Goal: Task Accomplishment & Management: Complete application form

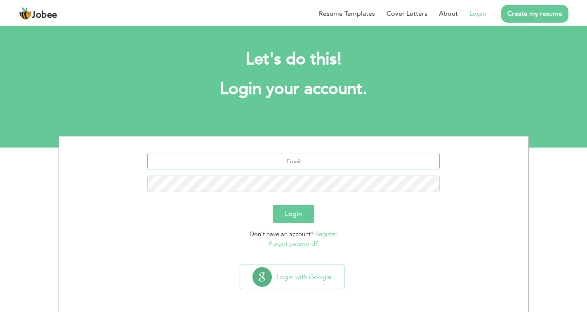
click at [363, 160] on input "text" at bounding box center [293, 161] width 293 height 17
click at [293, 211] on button "Login" at bounding box center [294, 214] width 42 height 18
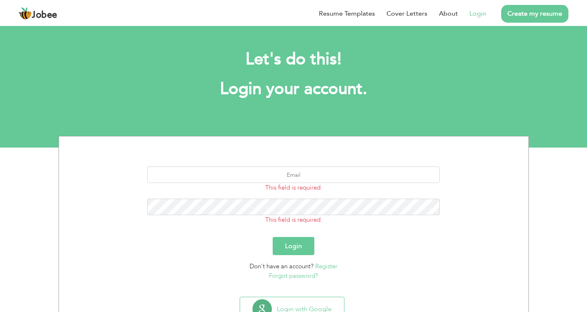
click at [477, 14] on link "Login" at bounding box center [478, 14] width 17 height 10
click at [559, 11] on link "Create my resume" at bounding box center [534, 14] width 67 height 18
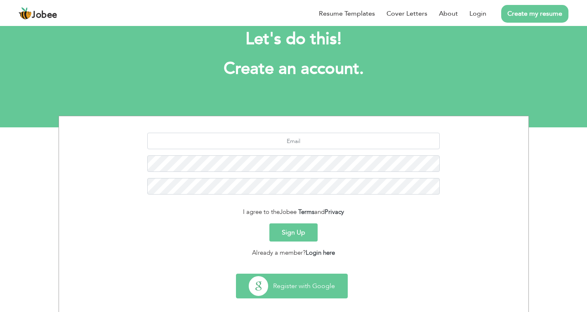
scroll to position [30, 0]
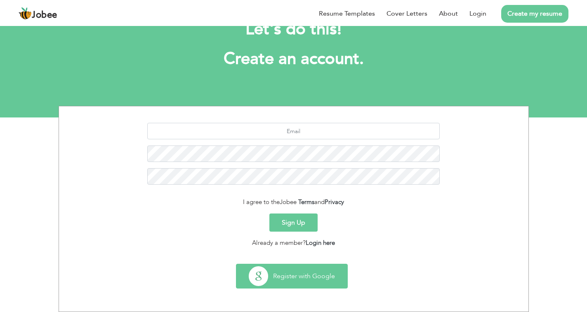
click at [312, 281] on button "Register with Google" at bounding box center [291, 277] width 111 height 24
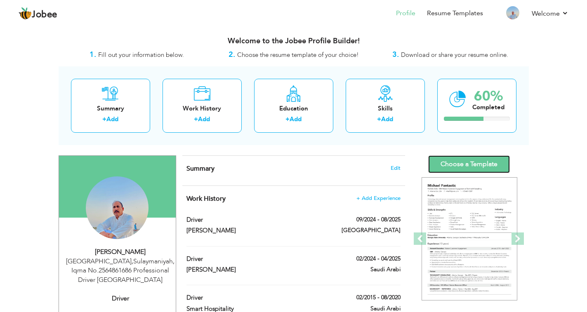
click at [460, 163] on link "Choose a Template" at bounding box center [469, 165] width 82 height 18
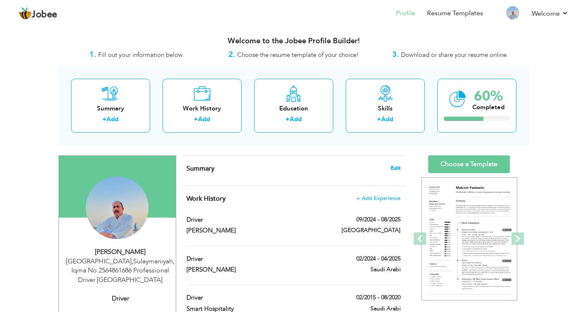
click at [397, 168] on span "Edit" at bounding box center [396, 168] width 10 height 6
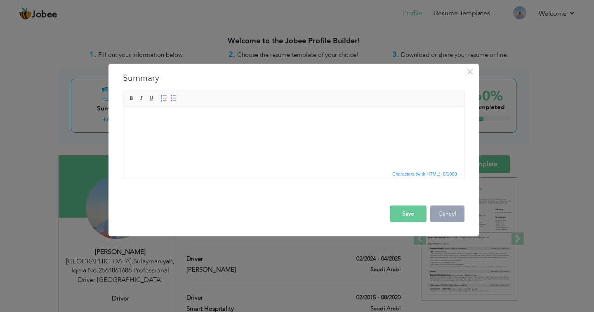
click at [448, 212] on button "Cancel" at bounding box center [447, 214] width 34 height 17
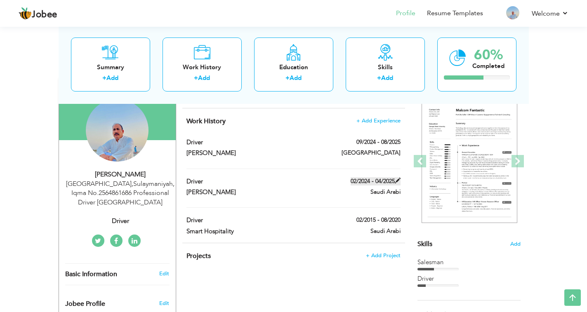
scroll to position [41, 0]
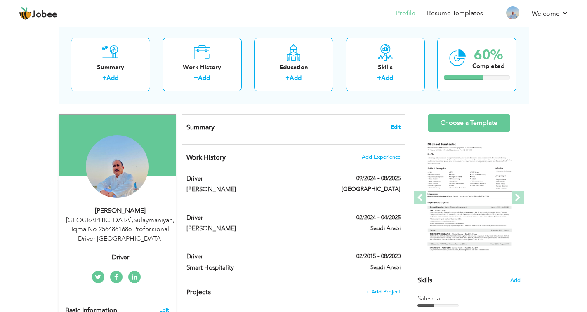
click at [398, 127] on span "Edit" at bounding box center [396, 127] width 10 height 6
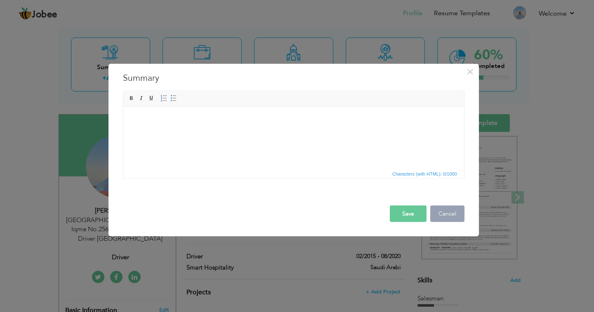
click at [450, 214] on button "Cancel" at bounding box center [447, 214] width 34 height 17
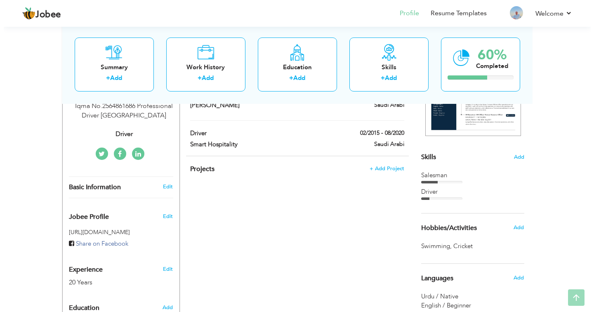
scroll to position [165, 0]
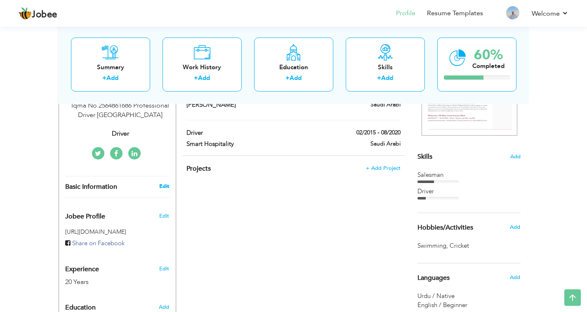
click at [164, 186] on link "Edit" at bounding box center [164, 186] width 10 height 7
type input "Akhtar"
type input "Iqbal"
type input "00966544836041"
select select "number:191"
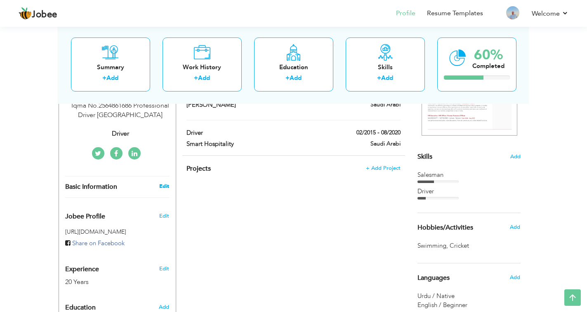
type input "Sulaymaniyah, Iqma No.2564861686 Professional Driver"
type input "[GEOGRAPHIC_DATA]"
select select "number:22"
type input "Driver"
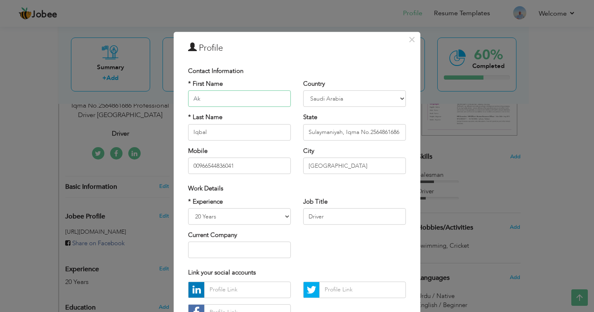
type input "A"
type input "M"
type input "Majid"
type input "[PERSON_NAME]"
type input "00966540412468"
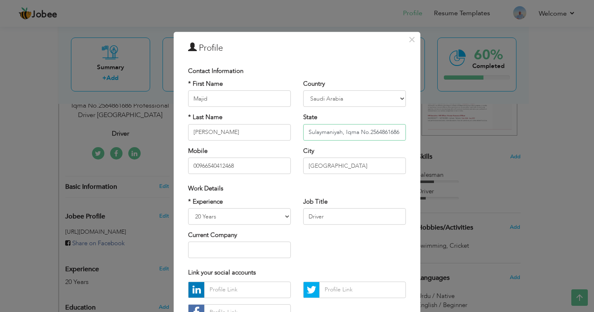
click at [387, 129] on input "Sulaymaniyah, Iqma No.2564861686 Professional Driver" at bounding box center [354, 132] width 103 height 17
type input "Sulaymaniyah, Professional Driver"
click at [237, 216] on select "Entry Level Less than 1 Year 1 Year 2 Years 3 Years 4 Years 5 Years 6 Years 7 Y…" at bounding box center [239, 216] width 103 height 17
select select "number:9"
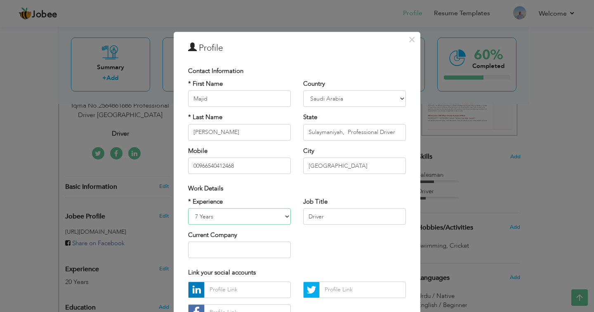
click at [188, 208] on select "Entry Level Less than 1 Year 1 Year 2 Years 3 Years 4 Years 5 Years 6 Years 7 Y…" at bounding box center [239, 216] width 103 height 17
click at [332, 184] on div "Work Details" at bounding box center [297, 188] width 230 height 17
click at [250, 252] on input "text" at bounding box center [239, 250] width 103 height 17
type input "Genius Catering"
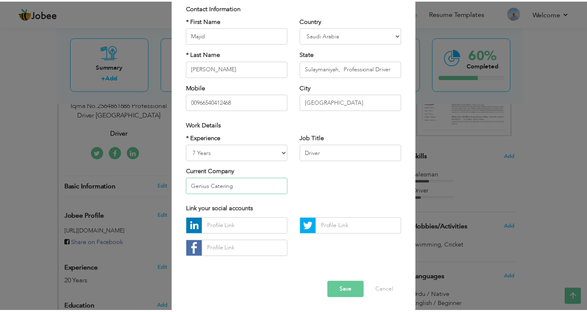
scroll to position [65, 0]
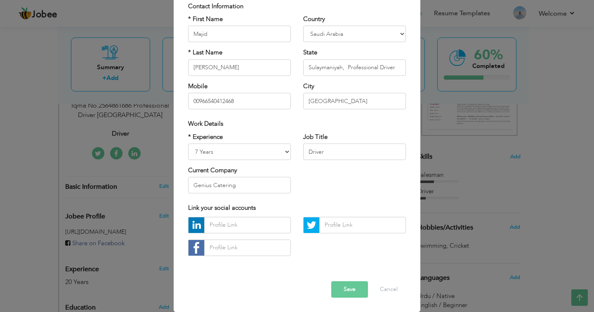
click at [340, 290] on button "Save" at bounding box center [349, 289] width 37 height 17
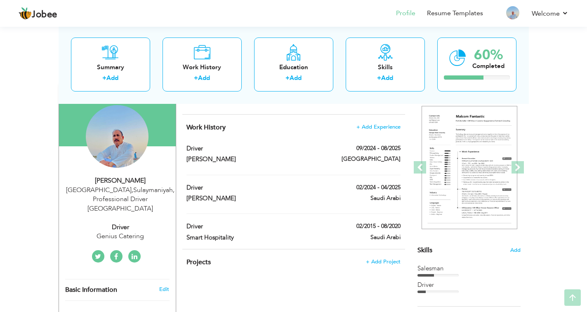
scroll to position [83, 0]
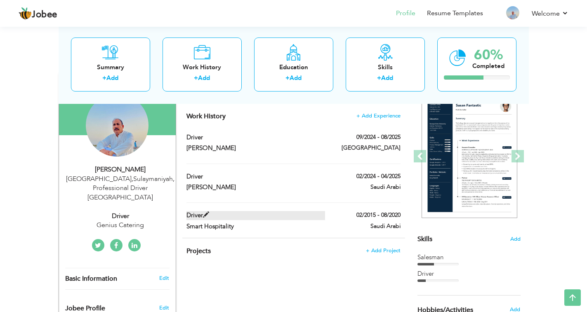
click at [299, 216] on label "Driver" at bounding box center [256, 215] width 139 height 9
type input "Driver"
type input "Smart Hospitality"
type input "02/2015"
type input "08/2020"
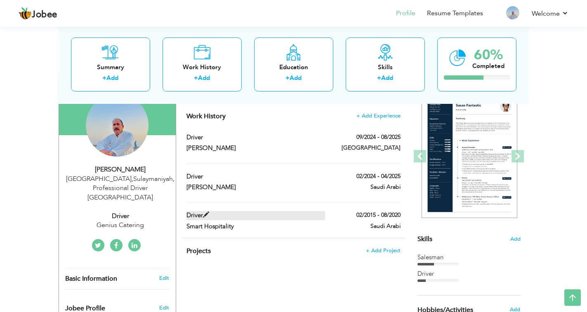
type input "Saudi Arabi"
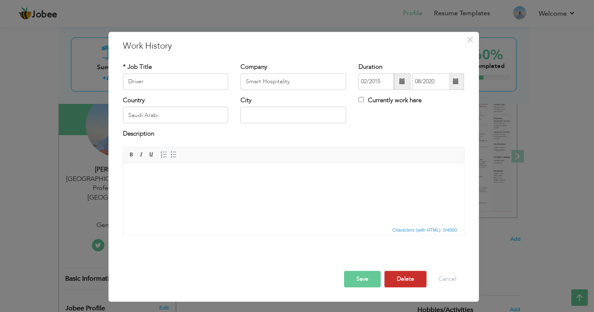
click at [412, 281] on button "Delete" at bounding box center [406, 279] width 42 height 17
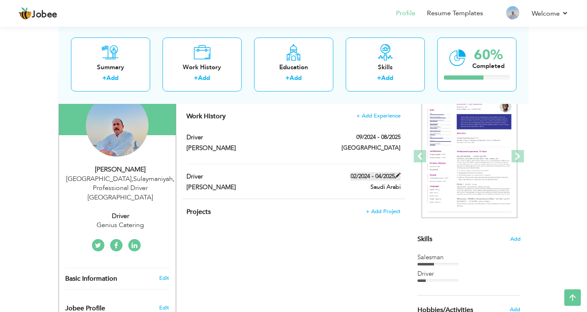
click at [398, 175] on span at bounding box center [398, 176] width 6 height 6
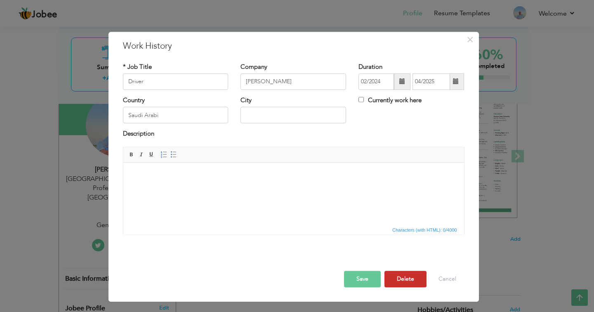
click at [403, 280] on button "Delete" at bounding box center [406, 279] width 42 height 17
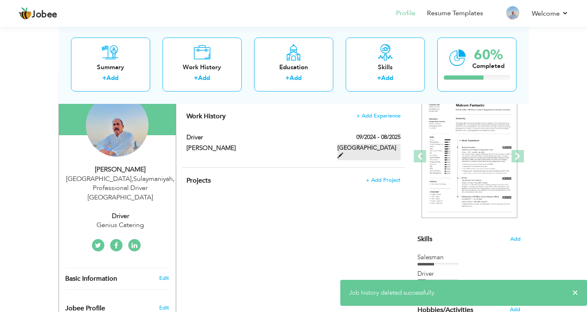
click at [343, 153] on span at bounding box center [341, 156] width 6 height 6
type input "Al Saif"
type input "09/2024"
type input "08/2025"
type input "[GEOGRAPHIC_DATA]"
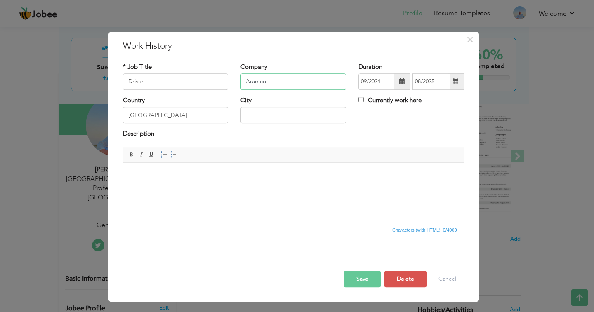
type input "Aramco"
click at [400, 84] on span at bounding box center [402, 82] width 6 height 6
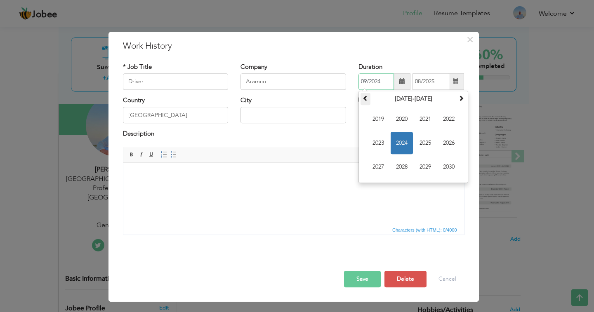
click at [364, 97] on span at bounding box center [366, 98] width 6 height 6
click at [449, 119] on span "2012" at bounding box center [449, 119] width 22 height 22
click at [365, 80] on input "09/2024" at bounding box center [376, 81] width 35 height 17
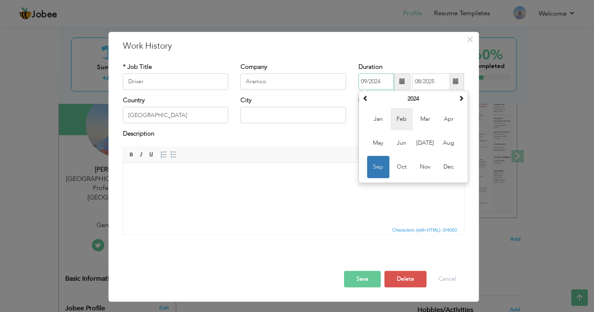
click at [394, 122] on span "Feb" at bounding box center [402, 119] width 22 height 22
type input "02/2024"
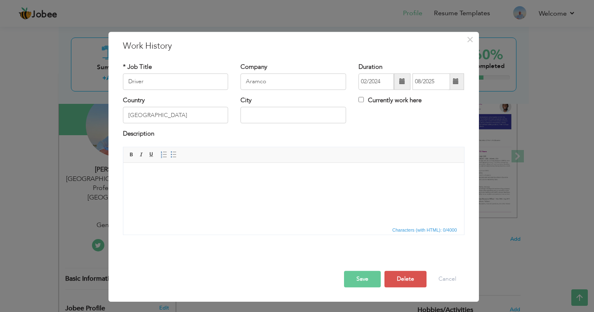
click at [457, 82] on span at bounding box center [456, 82] width 6 height 6
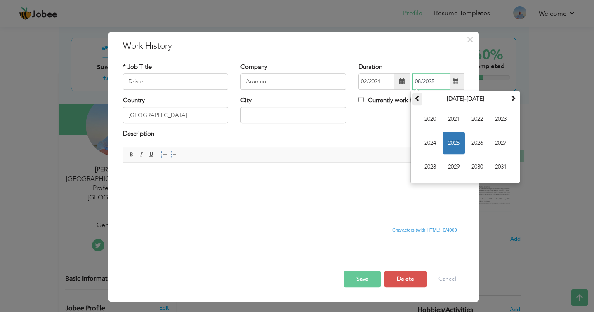
click at [417, 100] on span at bounding box center [418, 98] width 6 height 6
click at [512, 96] on span at bounding box center [513, 98] width 6 height 6
click at [452, 139] on span "2015" at bounding box center [454, 143] width 22 height 22
click at [454, 120] on span "Feb" at bounding box center [454, 119] width 22 height 22
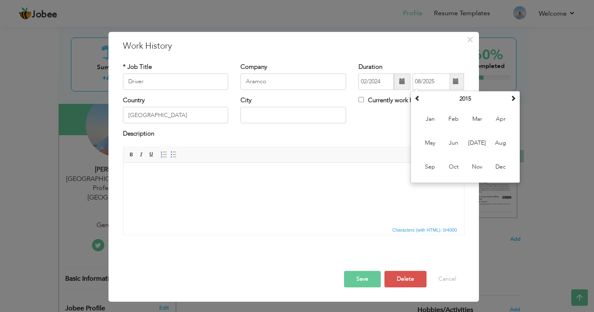
type input "02/2015"
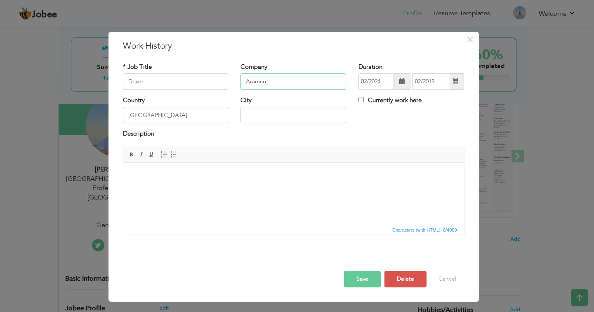
click at [299, 82] on input "Aramco" at bounding box center [294, 81] width 106 height 17
type input "Aramco Yanbu Al Bahar"
click at [369, 280] on button "Save" at bounding box center [362, 279] width 37 height 17
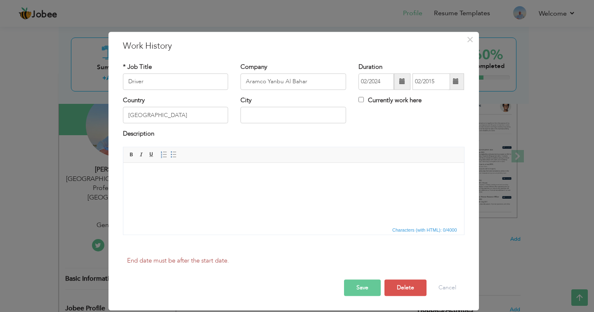
click at [373, 291] on button "Save" at bounding box center [362, 288] width 37 height 17
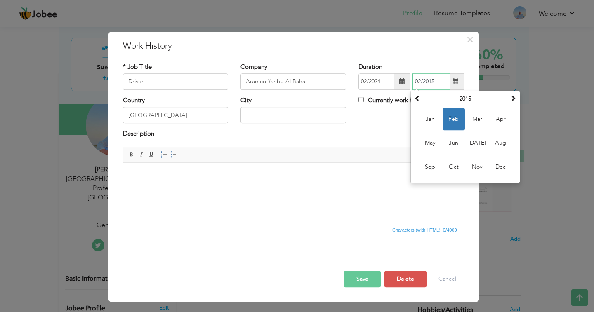
click at [454, 118] on span "Feb" at bounding box center [454, 119] width 22 height 22
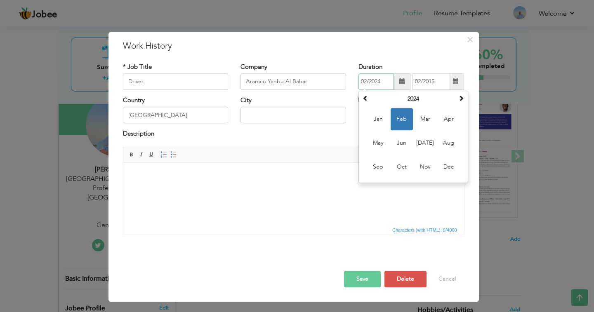
click at [365, 83] on input "02/2024" at bounding box center [376, 81] width 35 height 17
click at [367, 100] on span at bounding box center [366, 98] width 6 height 6
click at [364, 100] on span at bounding box center [366, 98] width 6 height 6
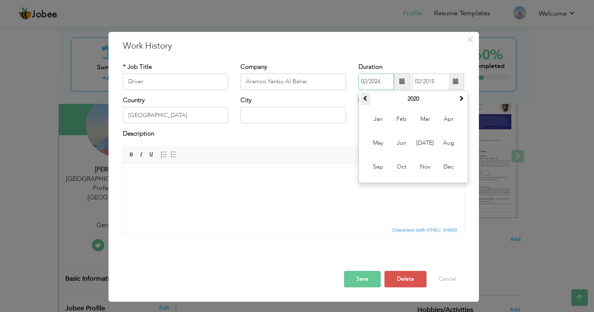
click at [364, 100] on span at bounding box center [366, 98] width 6 height 6
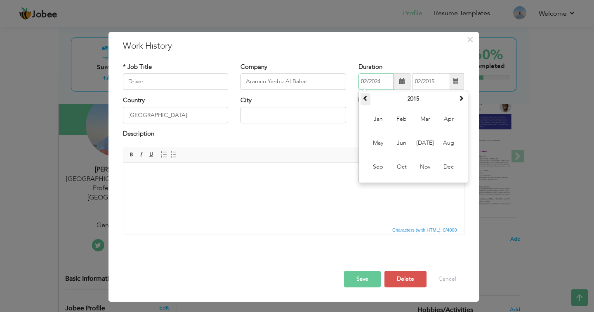
click at [364, 100] on span at bounding box center [366, 98] width 6 height 6
click at [406, 121] on span "Feb" at bounding box center [402, 119] width 22 height 22
type input "02/2012"
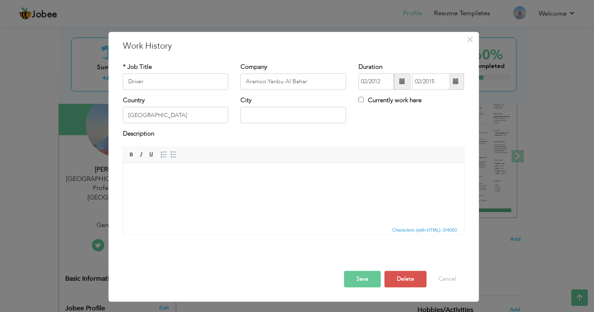
click at [366, 281] on button "Save" at bounding box center [362, 279] width 37 height 17
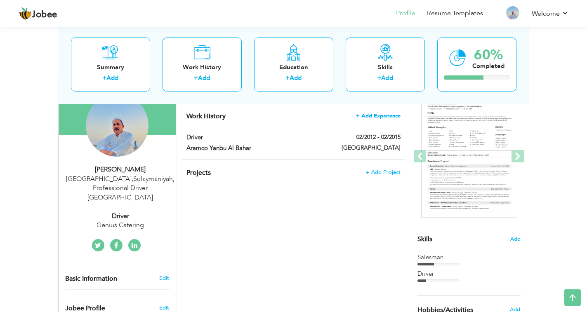
click at [383, 118] on span "+ Add Experience" at bounding box center [378, 116] width 45 height 6
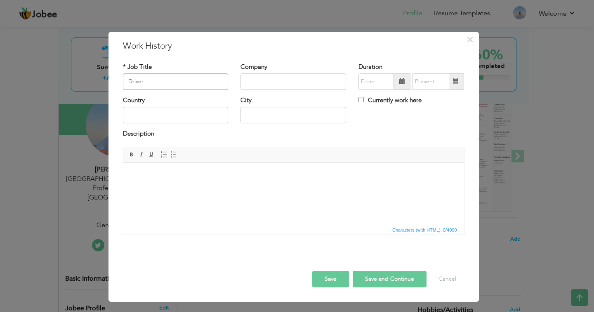
type input "Driver"
type input "SINO EPC 2 Aramco"
click at [400, 84] on span at bounding box center [402, 82] width 6 height 6
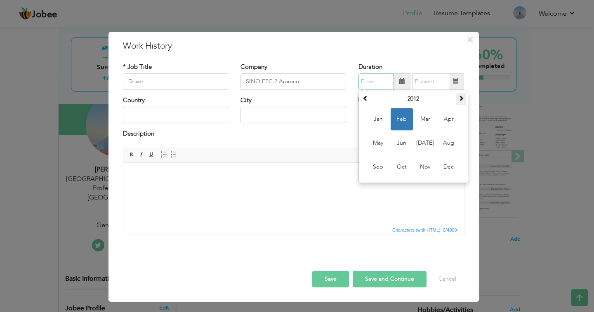
click at [459, 98] on span at bounding box center [461, 98] width 6 height 6
click at [445, 144] on span "Aug" at bounding box center [449, 143] width 22 height 22
type input "08/2015"
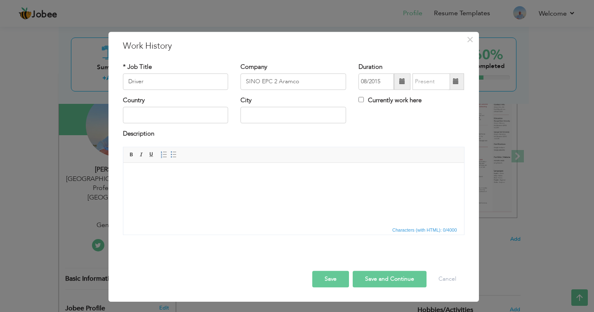
click at [457, 82] on span at bounding box center [456, 82] width 6 height 6
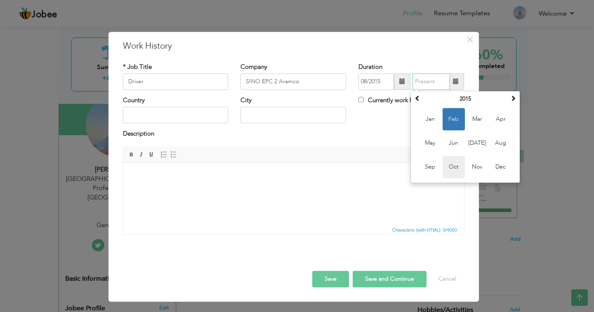
click at [460, 170] on span "Oct" at bounding box center [454, 167] width 22 height 22
type input "10/2015"
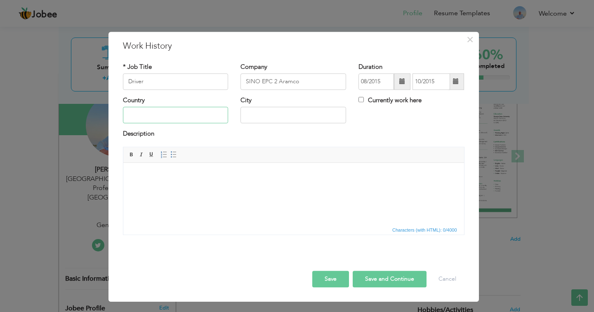
click at [166, 118] on input "text" at bounding box center [176, 115] width 106 height 17
type input "Saudi Arabi"
type input "Jazan"
drag, startPoint x: 332, startPoint y: 283, endPoint x: 354, endPoint y: 297, distance: 26.3
click at [332, 282] on button "Save" at bounding box center [330, 279] width 37 height 17
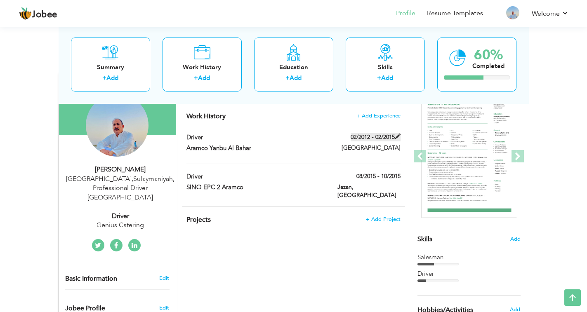
click at [397, 137] on span at bounding box center [398, 137] width 6 height 6
type input "Aramco Yanbu Al Bahar"
type input "02/2012"
type input "02/2015"
type input "[GEOGRAPHIC_DATA]"
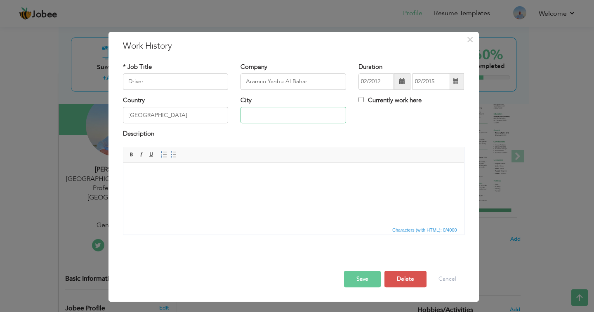
click at [272, 111] on input "text" at bounding box center [294, 115] width 106 height 17
drag, startPoint x: 305, startPoint y: 80, endPoint x: 313, endPoint y: 93, distance: 14.7
click at [309, 87] on input "Aramco Yanbu Al Bahar" at bounding box center [294, 81] width 106 height 17
type input "ARAMCO"
click at [291, 112] on input "text" at bounding box center [294, 115] width 106 height 17
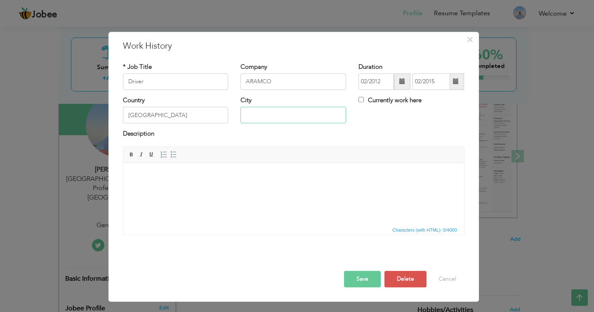
type input "y"
type input "YANBU AL BAHR"
click at [361, 279] on button "Save" at bounding box center [362, 279] width 37 height 17
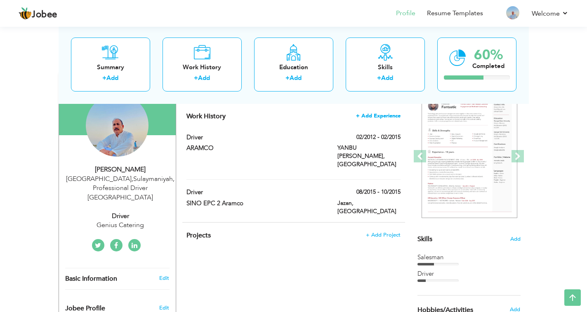
click at [380, 117] on span "+ Add Experience" at bounding box center [378, 116] width 45 height 6
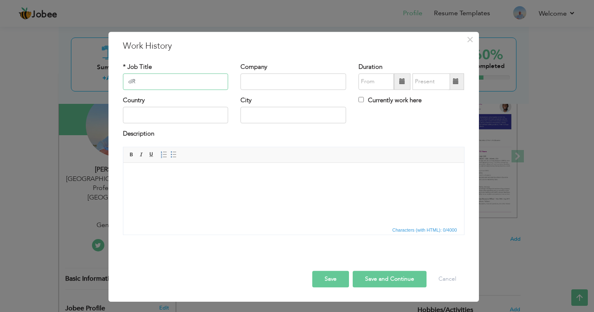
type input "d"
type input "Driver"
type input "[PERSON_NAME]"
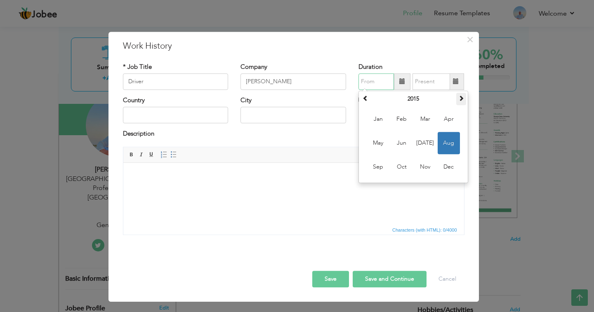
click at [460, 102] on th at bounding box center [461, 99] width 10 height 12
click at [383, 121] on span "Jan" at bounding box center [378, 119] width 22 height 22
type input "01/2016"
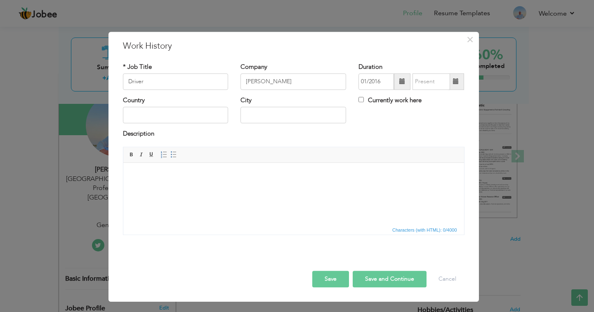
click at [454, 85] on span at bounding box center [456, 82] width 6 height 6
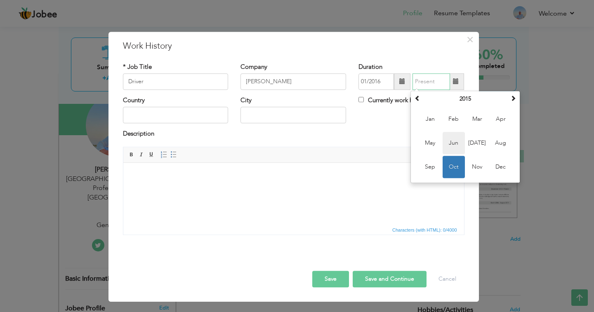
click at [453, 139] on span "Jun" at bounding box center [454, 143] width 22 height 22
type input "06/2015"
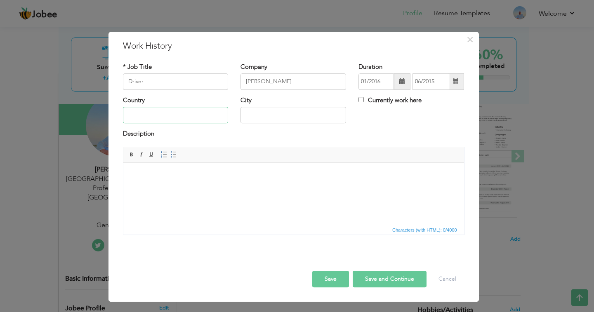
drag, startPoint x: 190, startPoint y: 118, endPoint x: 212, endPoint y: 130, distance: 24.7
click at [191, 118] on input "text" at bounding box center [176, 115] width 106 height 17
type input "s"
type input "Saudi Arabi"
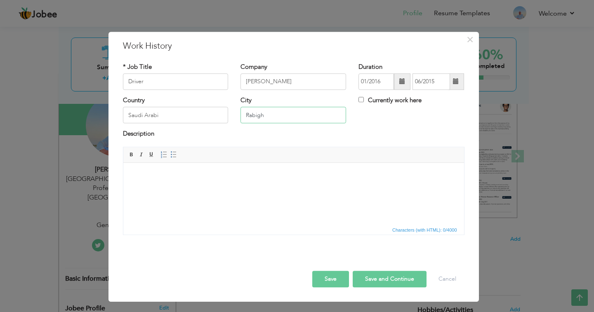
type input "Rabigh"
click at [274, 188] on html at bounding box center [293, 175] width 341 height 25
click at [337, 282] on button "Save" at bounding box center [330, 279] width 37 height 17
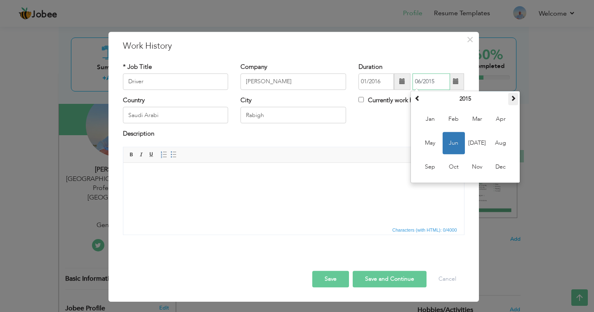
click at [510, 98] on span at bounding box center [513, 98] width 6 height 6
click at [455, 140] on span "Jun" at bounding box center [454, 143] width 22 height 22
type input "06/2016"
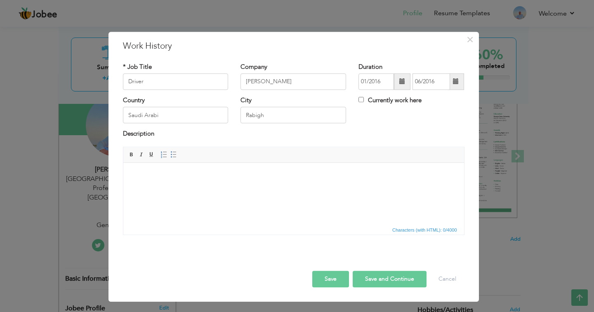
click at [336, 277] on button "Save" at bounding box center [330, 279] width 37 height 17
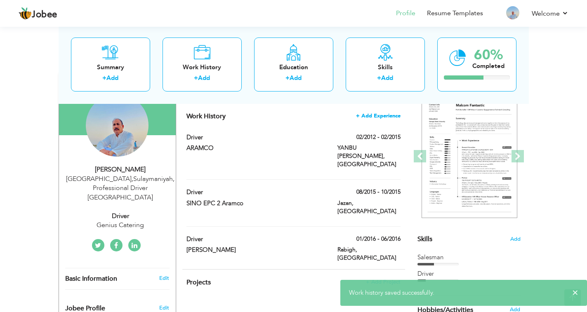
click at [380, 117] on span "+ Add Experience" at bounding box center [378, 116] width 45 height 6
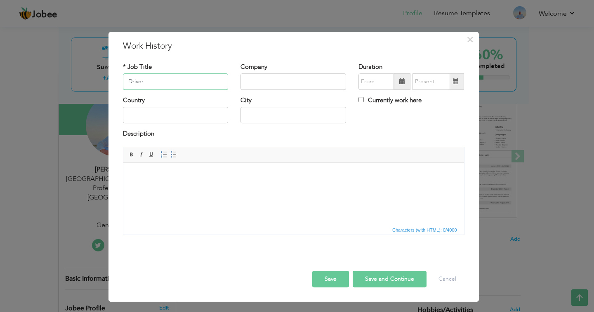
type input "Driver"
type input "Genius Catering"
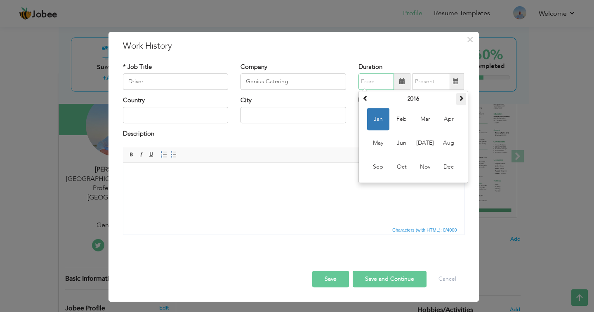
click at [461, 99] on span at bounding box center [461, 98] width 6 height 6
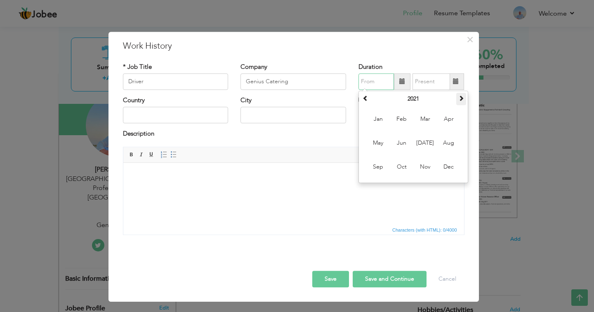
click at [461, 99] on span at bounding box center [461, 98] width 6 height 6
click at [397, 120] on span "Feb" at bounding box center [402, 119] width 22 height 22
type input "02/2023"
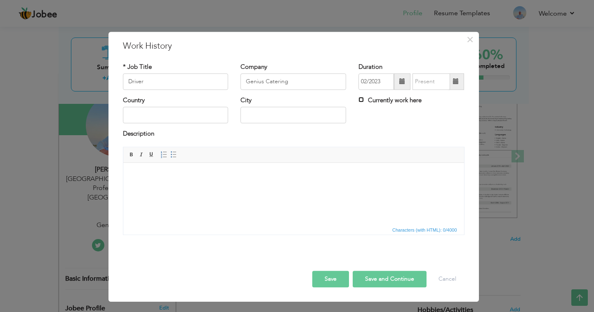
click at [360, 99] on input "Currently work here" at bounding box center [361, 99] width 5 height 5
checkbox input "true"
click at [157, 116] on input "text" at bounding box center [176, 115] width 106 height 17
type input "Saudi Arabi"
type input "[GEOGRAPHIC_DATA]"
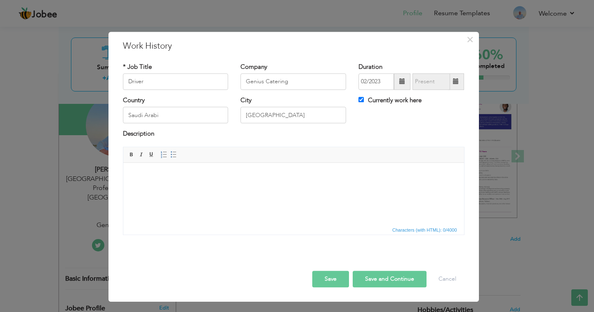
click at [331, 279] on button "Save" at bounding box center [330, 279] width 37 height 17
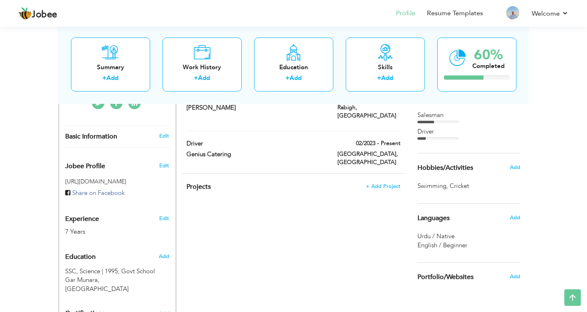
scroll to position [248, 0]
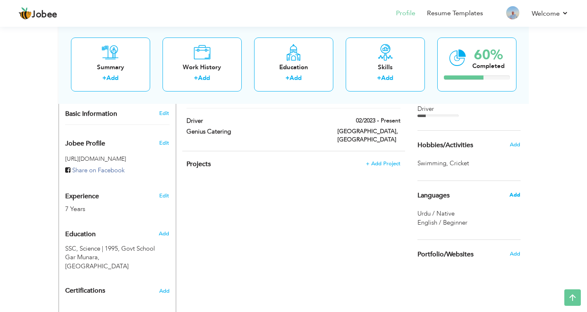
click at [518, 194] on span "Add" at bounding box center [515, 194] width 11 height 7
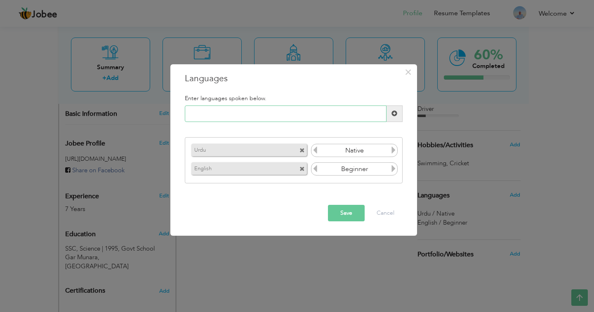
click at [306, 116] on input "text" at bounding box center [286, 114] width 202 height 17
type input "Arabic"
click at [353, 213] on button "Save" at bounding box center [346, 213] width 37 height 17
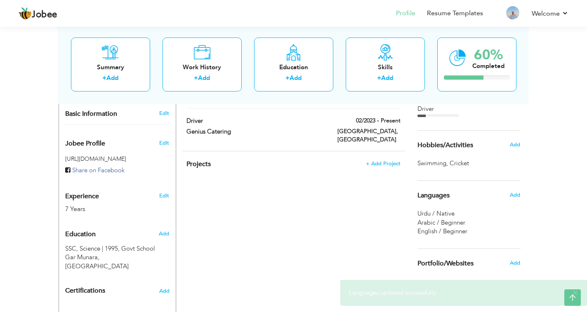
click at [454, 230] on span "English / Beginner" at bounding box center [443, 231] width 50 height 8
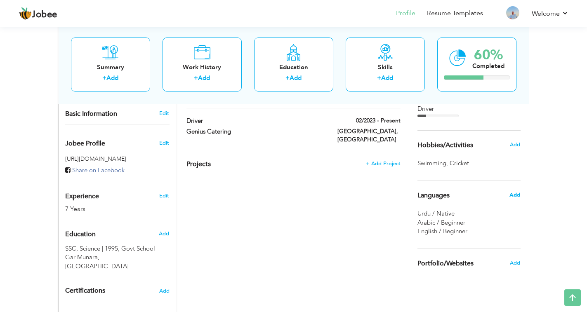
click at [511, 194] on span "Add" at bounding box center [515, 194] width 11 height 7
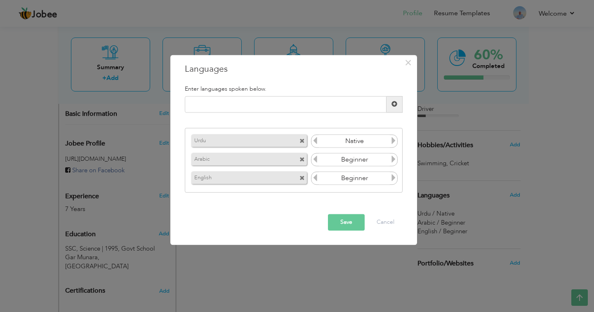
click at [394, 179] on icon at bounding box center [393, 178] width 7 height 7
click at [314, 179] on icon at bounding box center [315, 178] width 7 height 7
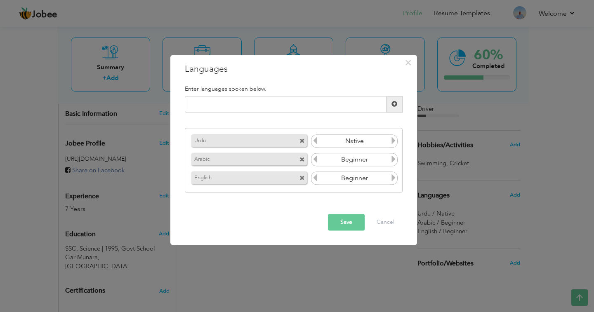
click at [393, 180] on icon at bounding box center [393, 178] width 7 height 7
click at [392, 160] on icon at bounding box center [393, 159] width 7 height 7
click at [392, 140] on icon at bounding box center [393, 140] width 7 height 7
click at [219, 102] on input "text" at bounding box center [286, 104] width 202 height 17
type input "p"
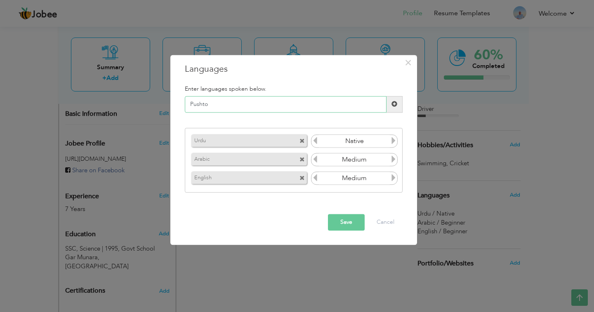
drag, startPoint x: 204, startPoint y: 102, endPoint x: 340, endPoint y: 105, distance: 136.2
click at [340, 105] on input "Pushto" at bounding box center [286, 104] width 202 height 17
click at [196, 104] on input "Pushto" at bounding box center [286, 104] width 202 height 17
type input "Pashto"
click at [335, 221] on button "Save" at bounding box center [346, 222] width 37 height 17
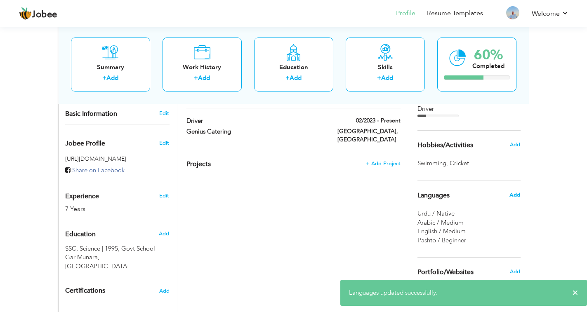
click at [513, 194] on span "Add" at bounding box center [515, 194] width 11 height 7
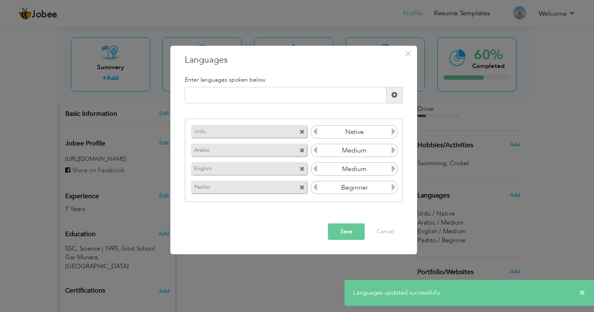
click at [394, 188] on icon at bounding box center [393, 187] width 7 height 7
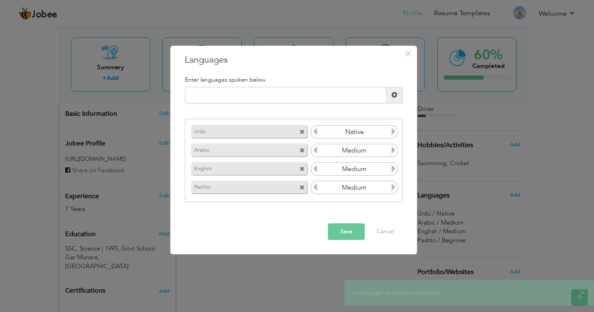
click at [394, 187] on icon at bounding box center [393, 187] width 7 height 7
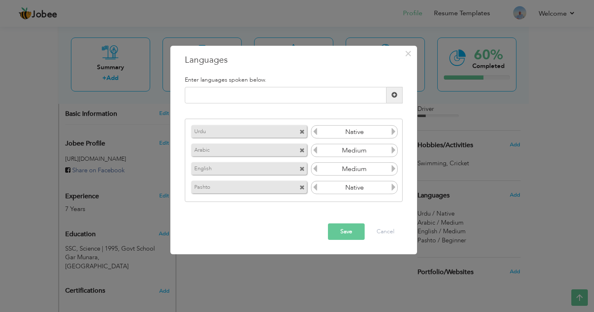
click at [394, 187] on icon at bounding box center [393, 187] width 7 height 7
click at [352, 237] on button "Save" at bounding box center [346, 232] width 37 height 17
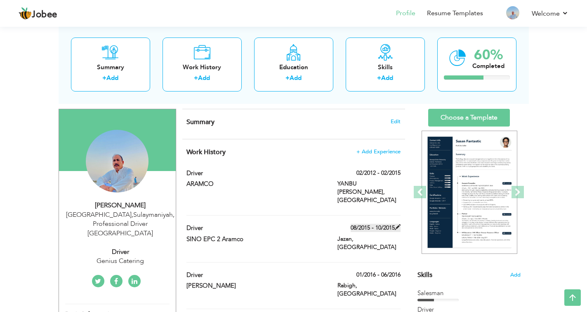
scroll to position [41, 0]
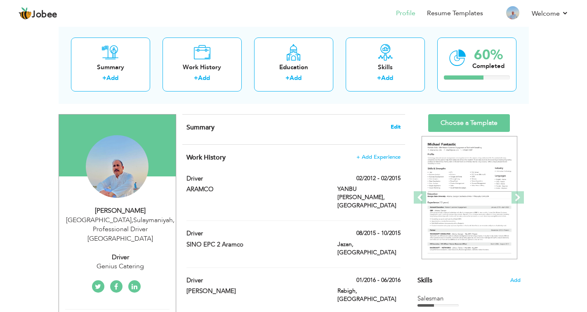
click at [398, 128] on span "Edit" at bounding box center [396, 127] width 10 height 6
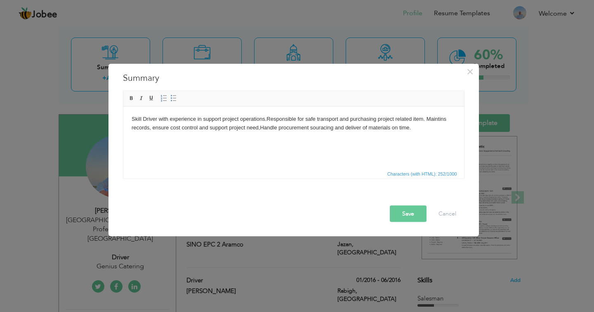
click at [403, 215] on button "Save" at bounding box center [408, 214] width 37 height 17
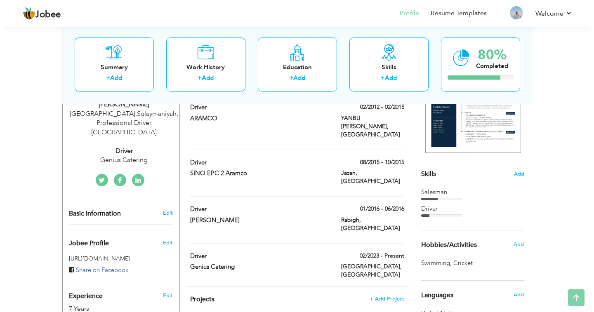
scroll to position [165, 0]
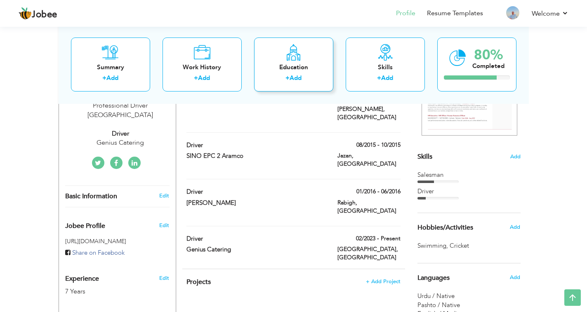
click at [305, 54] on div "Education + Add" at bounding box center [293, 64] width 79 height 54
radio input "true"
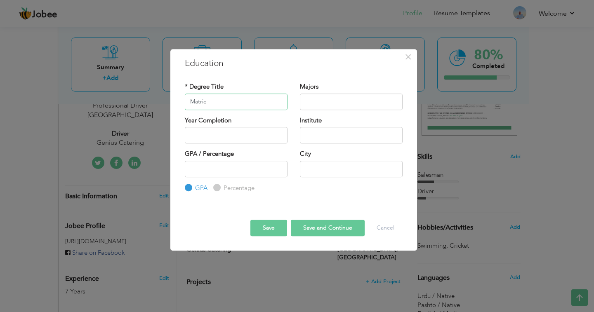
type input "Matric"
type input "Science"
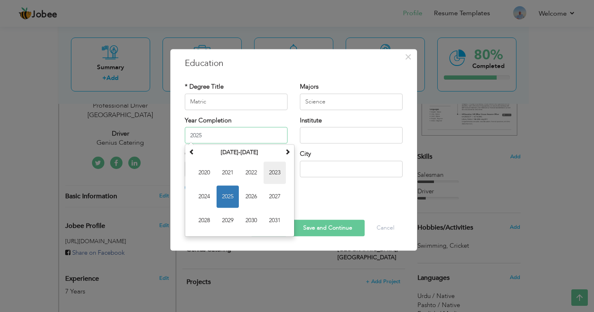
click at [282, 169] on span "2023" at bounding box center [275, 173] width 22 height 22
type input "2023"
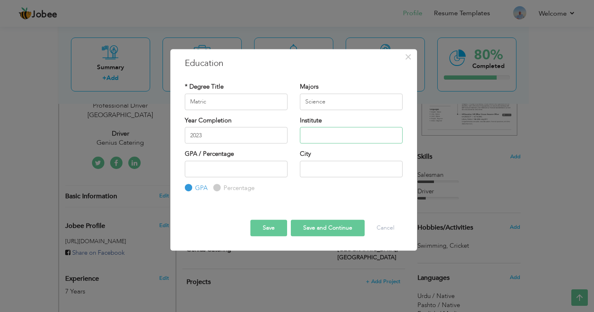
click at [320, 133] on input "text" at bounding box center [351, 135] width 103 height 17
drag, startPoint x: 327, startPoint y: 164, endPoint x: 338, endPoint y: 189, distance: 27.0
click at [327, 167] on input "text" at bounding box center [351, 169] width 103 height 17
type input "Swabi"
click at [326, 138] on input "text" at bounding box center [351, 135] width 103 height 17
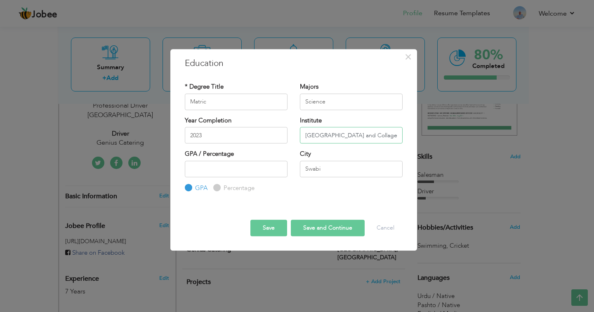
scroll to position [0, 4]
type input "[GEOGRAPHIC_DATA] and Collage"
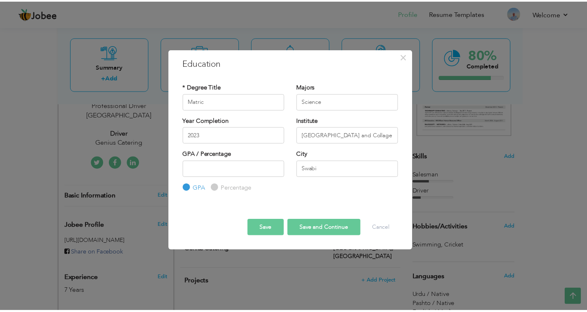
scroll to position [0, 0]
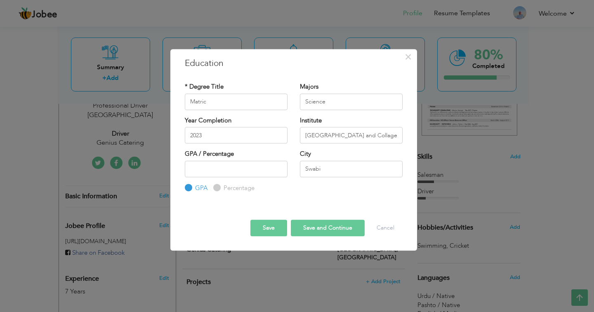
click at [217, 189] on input "Percentage" at bounding box center [215, 187] width 5 height 5
radio input "true"
click at [215, 165] on input "number" at bounding box center [236, 169] width 103 height 17
click at [277, 166] on input "1" at bounding box center [236, 169] width 103 height 17
click at [277, 169] on input "2" at bounding box center [236, 169] width 103 height 17
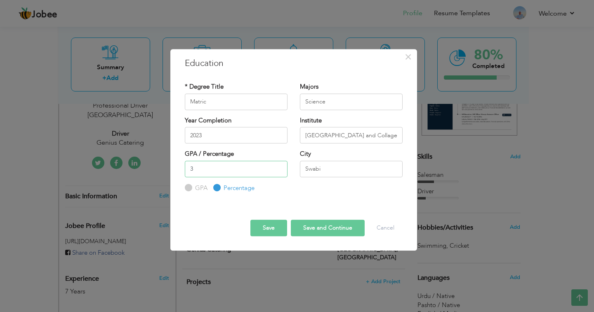
click at [277, 169] on input "3" at bounding box center [236, 169] width 103 height 17
click at [277, 169] on input "4" at bounding box center [236, 169] width 103 height 17
click at [277, 169] on input "17" at bounding box center [236, 169] width 103 height 17
click at [277, 169] on input "-18" at bounding box center [236, 169] width 103 height 17
click at [278, 167] on input "29" at bounding box center [236, 169] width 103 height 17
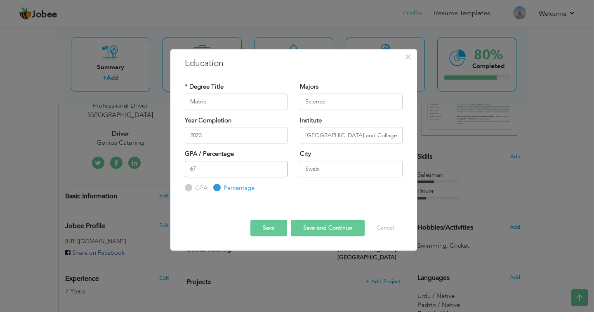
click at [278, 168] on input "68" at bounding box center [236, 169] width 103 height 17
click at [278, 168] on input "69" at bounding box center [236, 169] width 103 height 17
type input "70"
click at [278, 168] on input "70" at bounding box center [236, 169] width 103 height 17
click at [277, 227] on button "Save" at bounding box center [268, 228] width 37 height 17
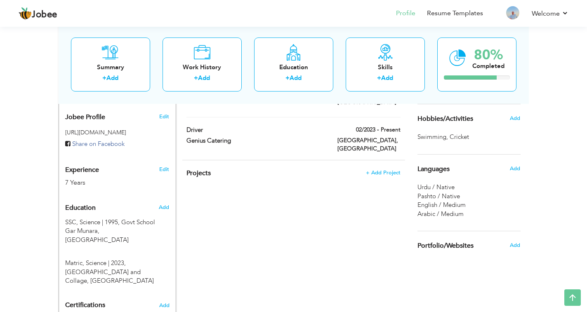
scroll to position [289, 0]
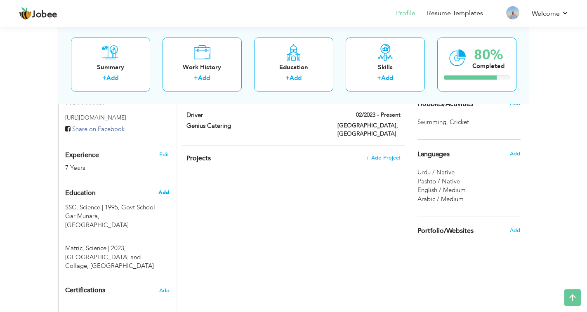
click at [163, 189] on span "Add" at bounding box center [163, 192] width 11 height 7
radio input "true"
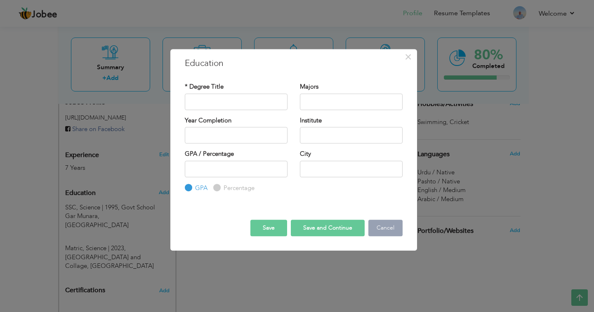
click at [384, 227] on button "Cancel" at bounding box center [385, 228] width 34 height 17
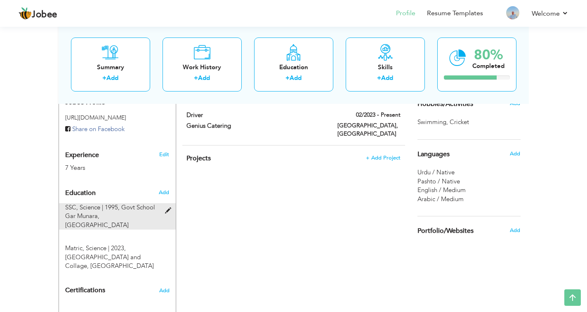
click at [167, 208] on span at bounding box center [170, 211] width 10 height 6
type input "SSC"
type input "Science"
type input "1995"
type input "Govt School Gar Munara"
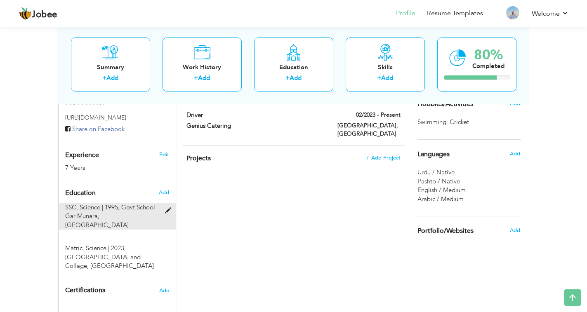
type input "Swabi"
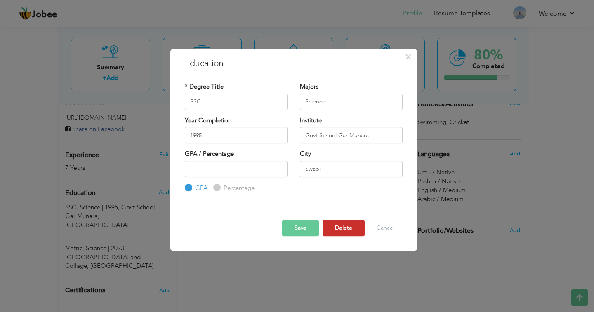
click at [347, 231] on button "Delete" at bounding box center [344, 228] width 42 height 17
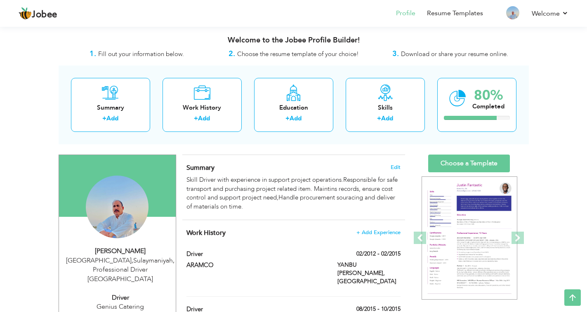
scroll to position [0, 0]
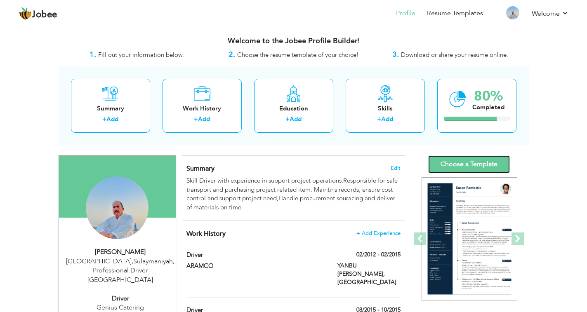
click at [470, 168] on link "Choose a Template" at bounding box center [469, 165] width 82 height 18
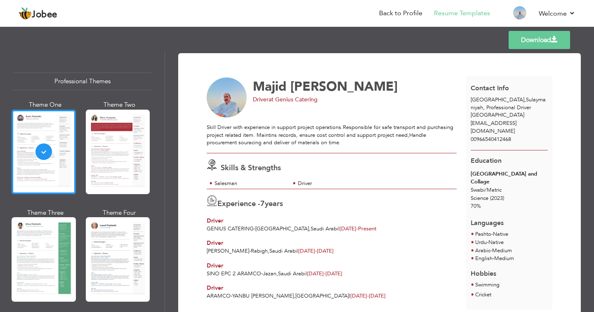
click at [231, 104] on img at bounding box center [227, 98] width 40 height 40
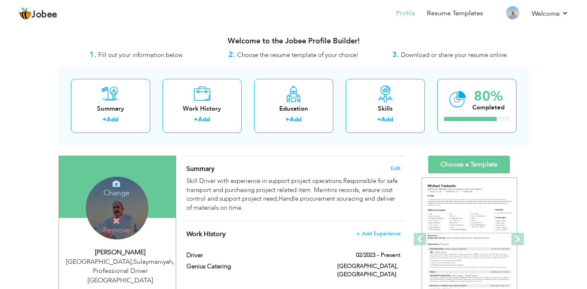
click at [116, 185] on icon at bounding box center [116, 183] width 7 height 7
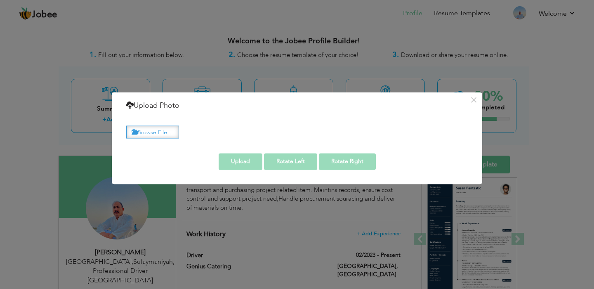
click at [157, 130] on label "Browse File ..." at bounding box center [152, 131] width 53 height 13
click at [0, 0] on input "Browse File ..." at bounding box center [0, 0] width 0 height 0
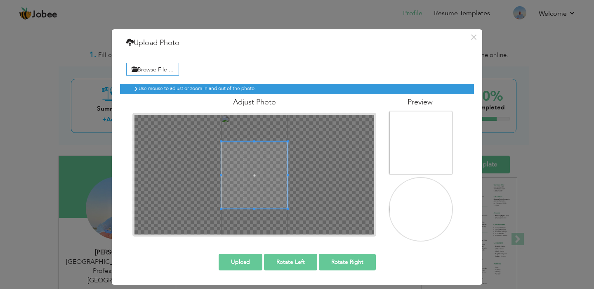
click at [261, 130] on div at bounding box center [255, 175] width 240 height 120
click at [257, 161] on span at bounding box center [254, 164] width 67 height 67
click at [253, 193] on span at bounding box center [254, 168] width 67 height 67
click at [235, 261] on button "Upload" at bounding box center [241, 262] width 44 height 17
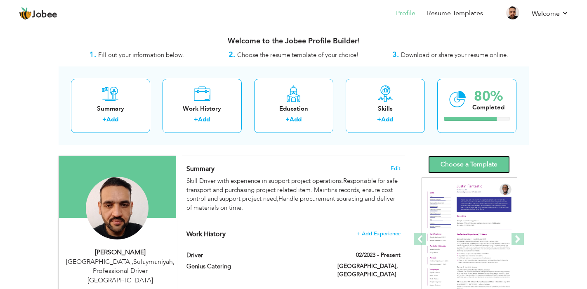
click at [445, 165] on link "Choose a Template" at bounding box center [469, 165] width 82 height 18
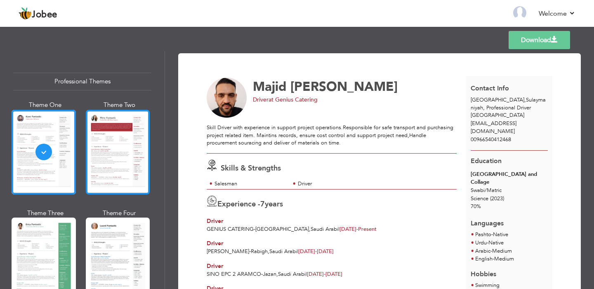
click at [128, 158] on div at bounding box center [118, 152] width 64 height 85
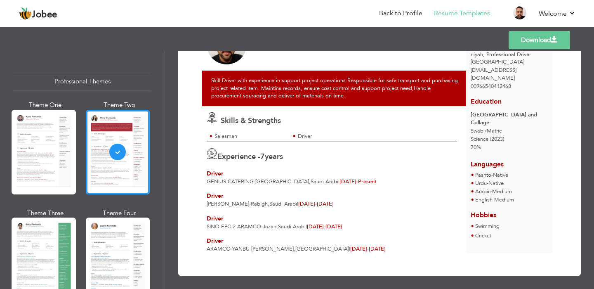
scroll to position [57, 0]
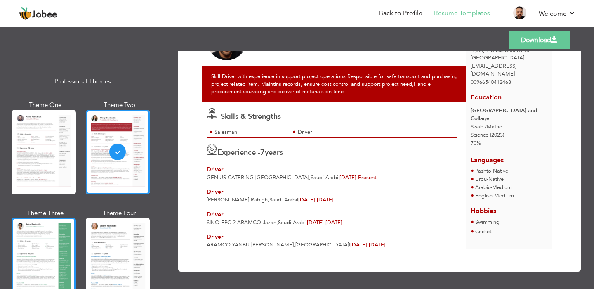
click at [65, 241] on div at bounding box center [44, 259] width 64 height 85
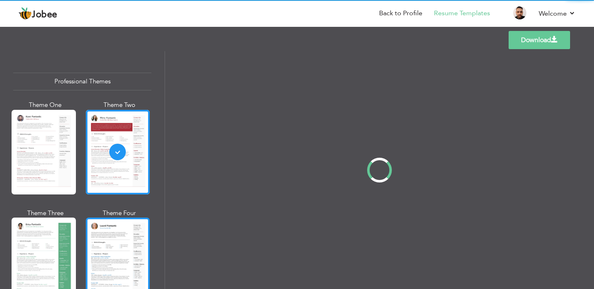
scroll to position [0, 0]
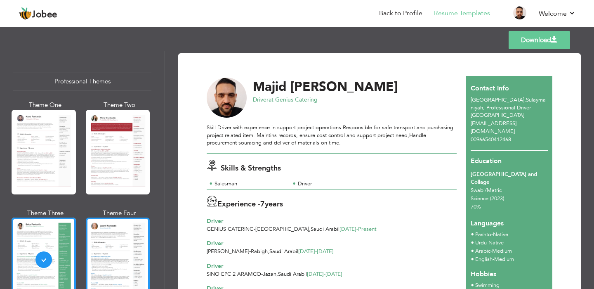
click at [112, 255] on div at bounding box center [118, 259] width 64 height 85
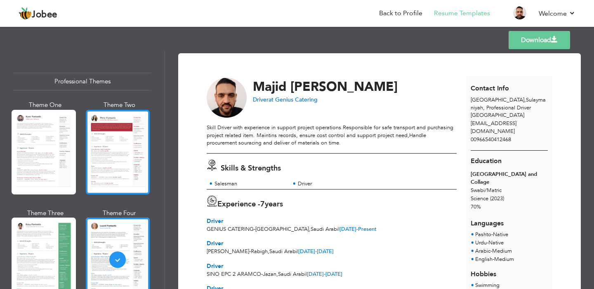
click at [111, 155] on div at bounding box center [118, 152] width 64 height 85
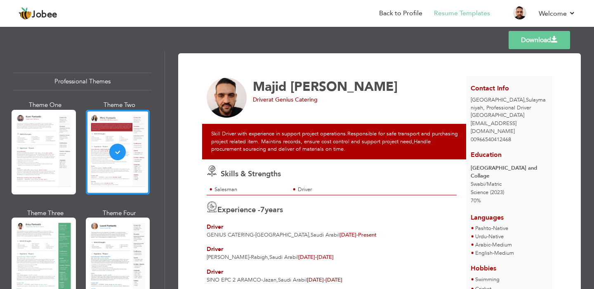
click at [527, 38] on link "Download" at bounding box center [539, 40] width 61 height 18
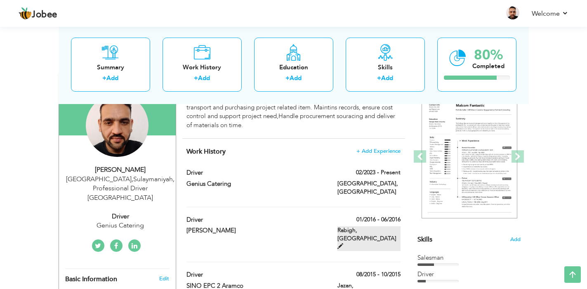
click at [343, 243] on span at bounding box center [341, 246] width 6 height 6
type input "Driver"
type input "[PERSON_NAME]"
type input "01/2016"
type input "06/2016"
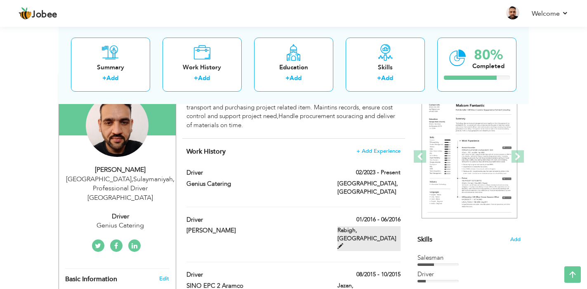
type input "Saudi Arabi"
type input "Rabigh"
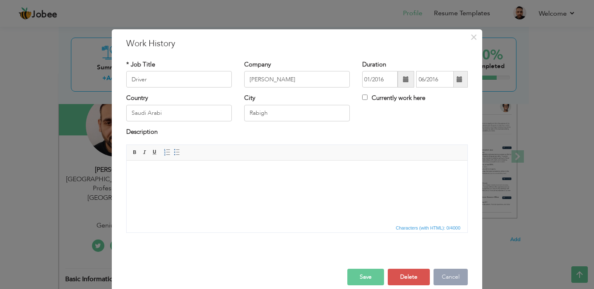
click at [446, 275] on button "Cancel" at bounding box center [451, 277] width 34 height 17
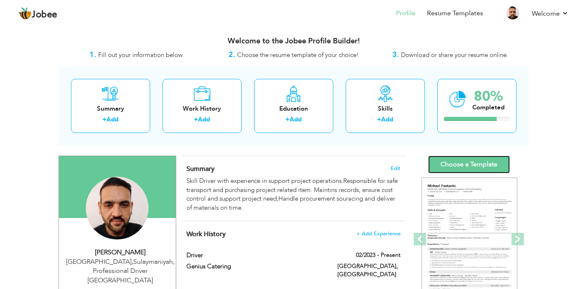
click at [468, 167] on link "Choose a Template" at bounding box center [469, 165] width 82 height 18
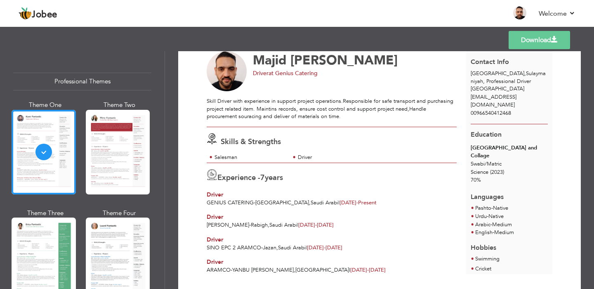
scroll to position [41, 0]
